Goal: Navigation & Orientation: Find specific page/section

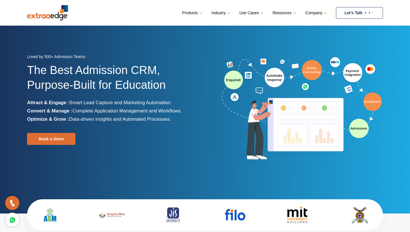
click at [314, 11] on link "Company" at bounding box center [316, 13] width 21 height 8
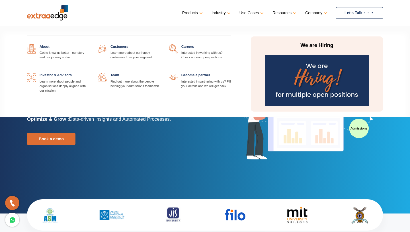
click at [89, 44] on link at bounding box center [89, 44] width 0 height 0
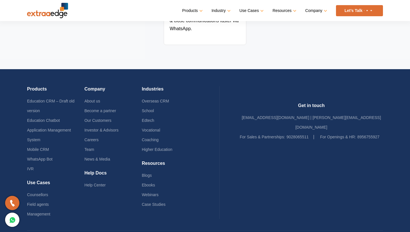
scroll to position [1245, 0]
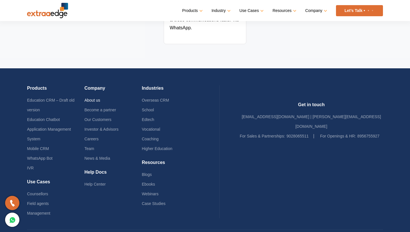
click at [97, 98] on link "About us" at bounding box center [92, 100] width 16 height 5
